Goal: Task Accomplishment & Management: Manage account settings

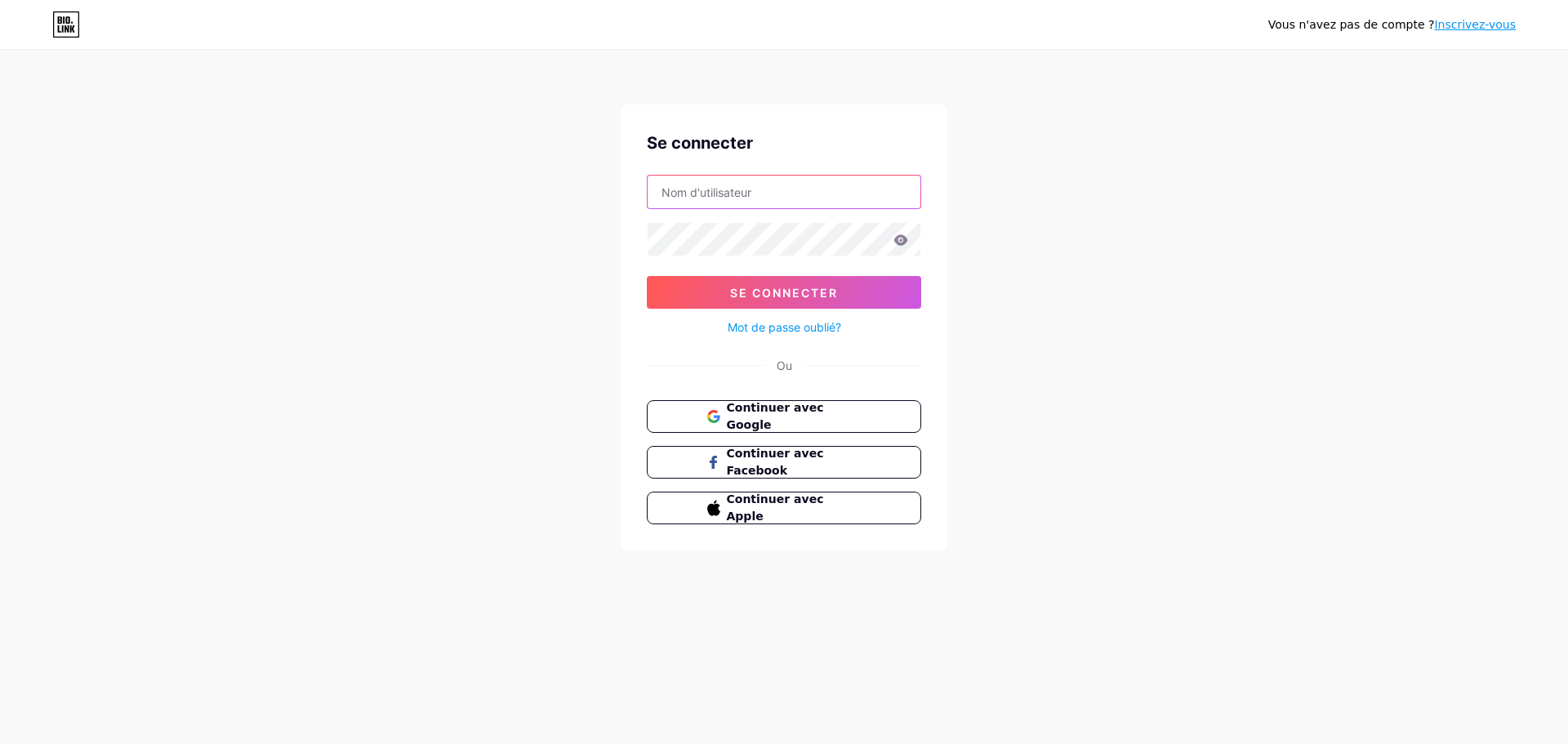
click at [735, 195] on input "text" at bounding box center [784, 192] width 273 height 33
click at [647, 276] on button "Se connecter" at bounding box center [784, 293] width 275 height 33
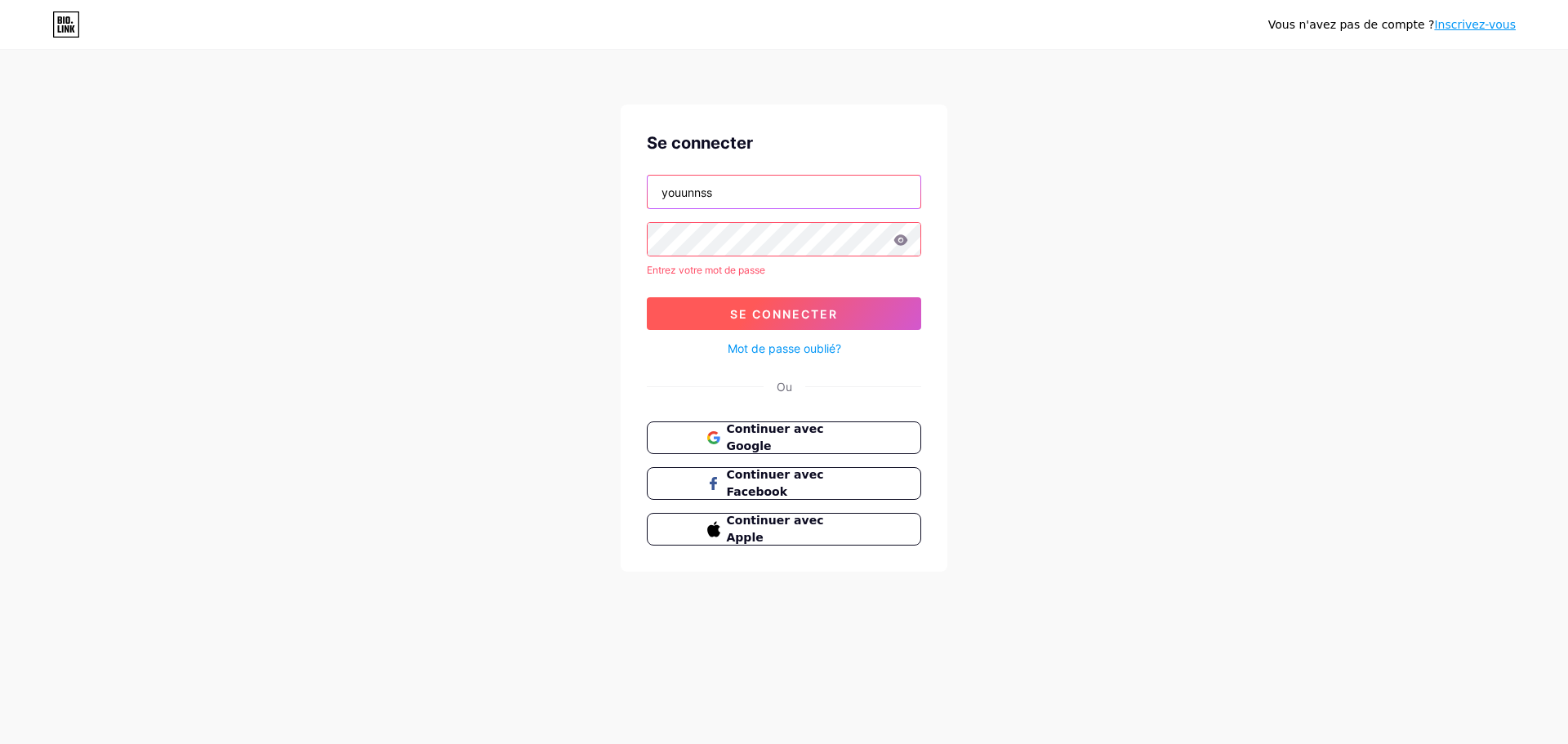
type input "youunnss"
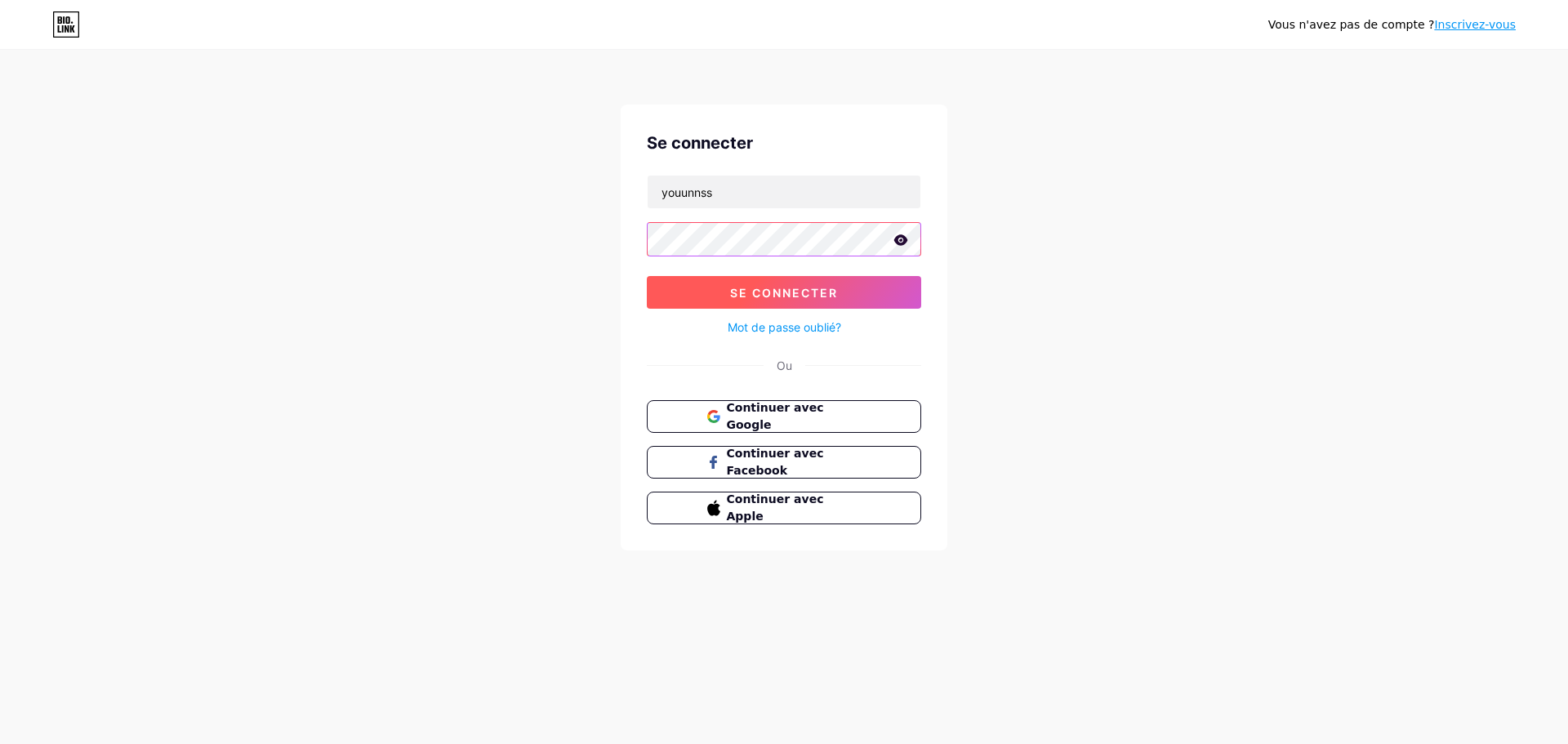
click at [647, 276] on button "Se connecter" at bounding box center [784, 293] width 275 height 33
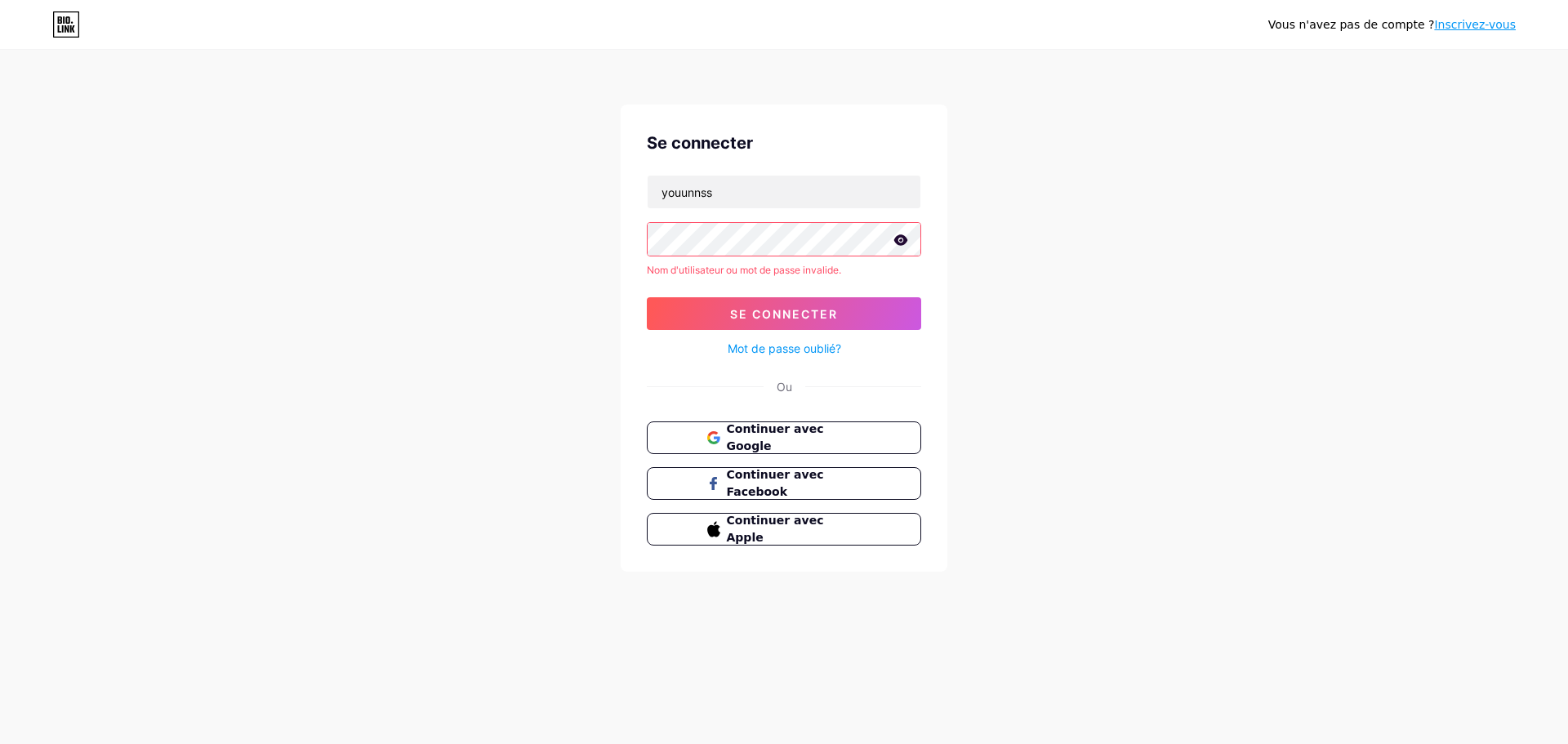
click at [905, 243] on icon at bounding box center [901, 239] width 14 height 10
click at [647, 297] on button "Se connecter" at bounding box center [784, 313] width 275 height 33
